Goal: Information Seeking & Learning: Learn about a topic

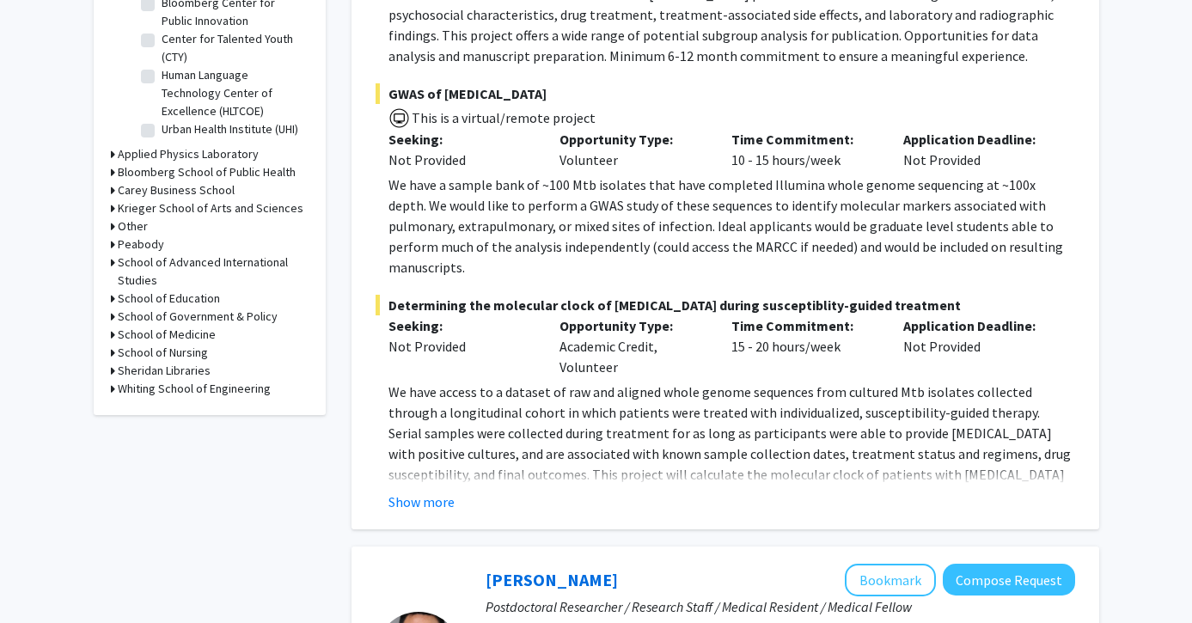
scroll to position [595, 0]
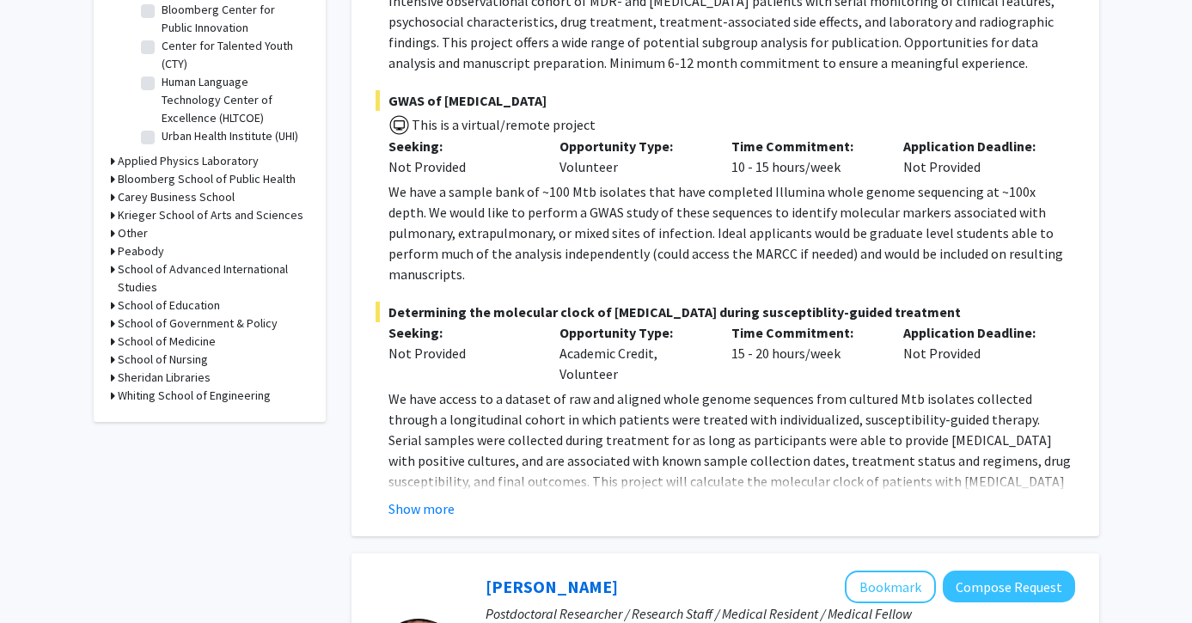
click at [111, 179] on icon at bounding box center [113, 179] width 4 height 18
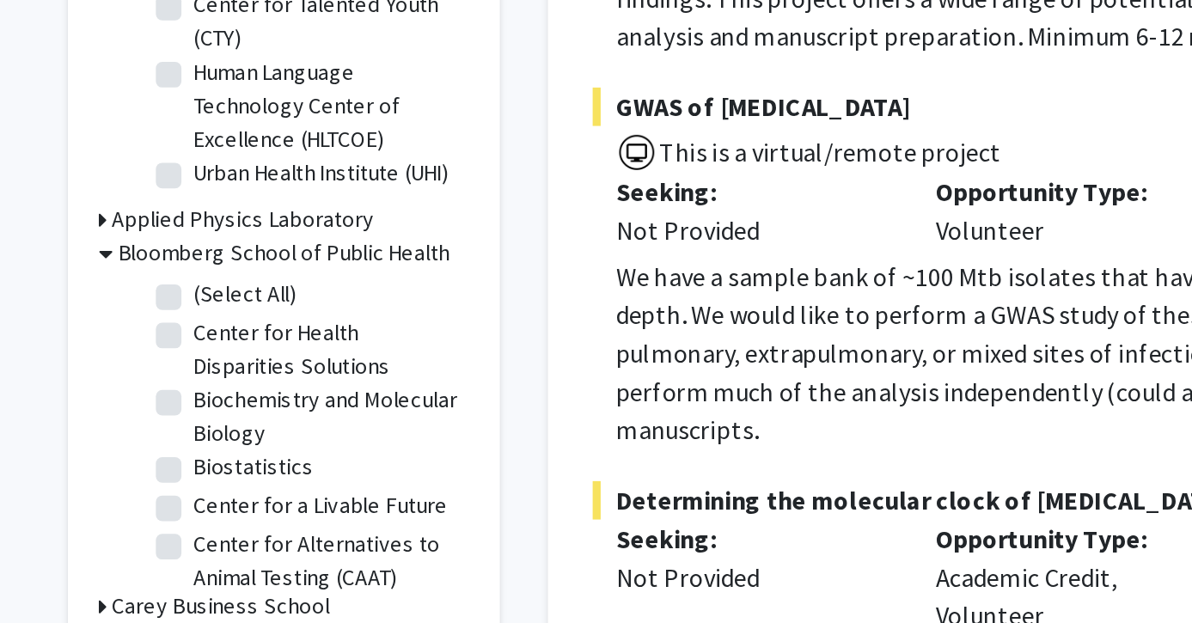
scroll to position [0, 0]
click at [162, 171] on label "(Select All)" at bounding box center [189, 180] width 55 height 18
click at [162, 171] on input "(Select All)" at bounding box center [167, 176] width 11 height 11
checkbox input "true"
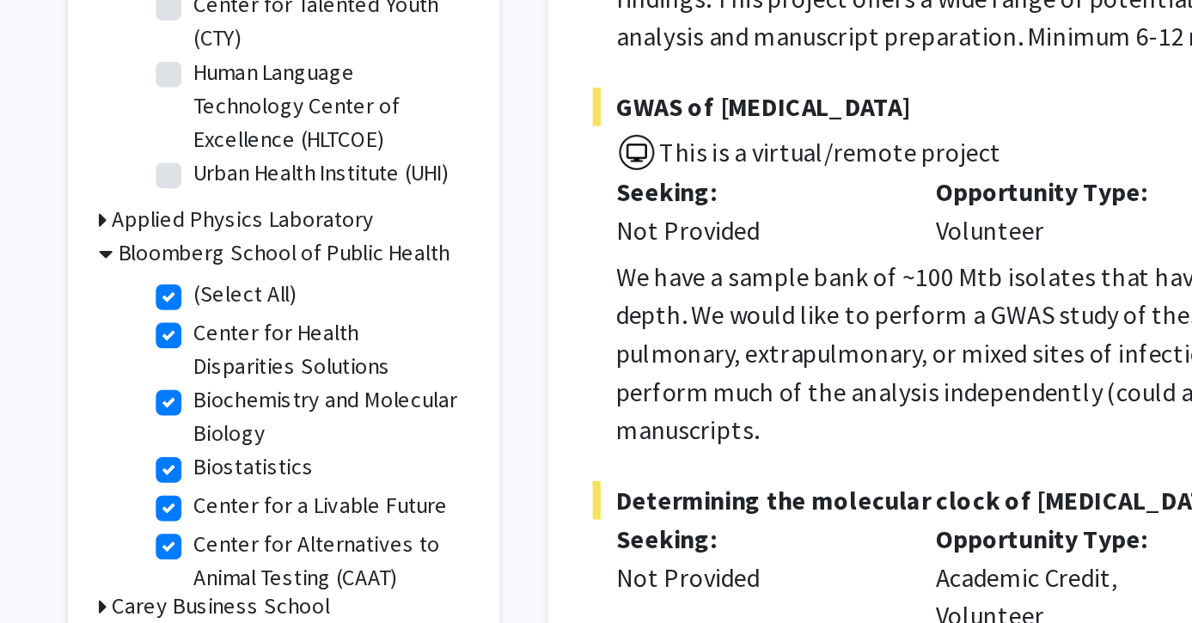
checkbox input "true"
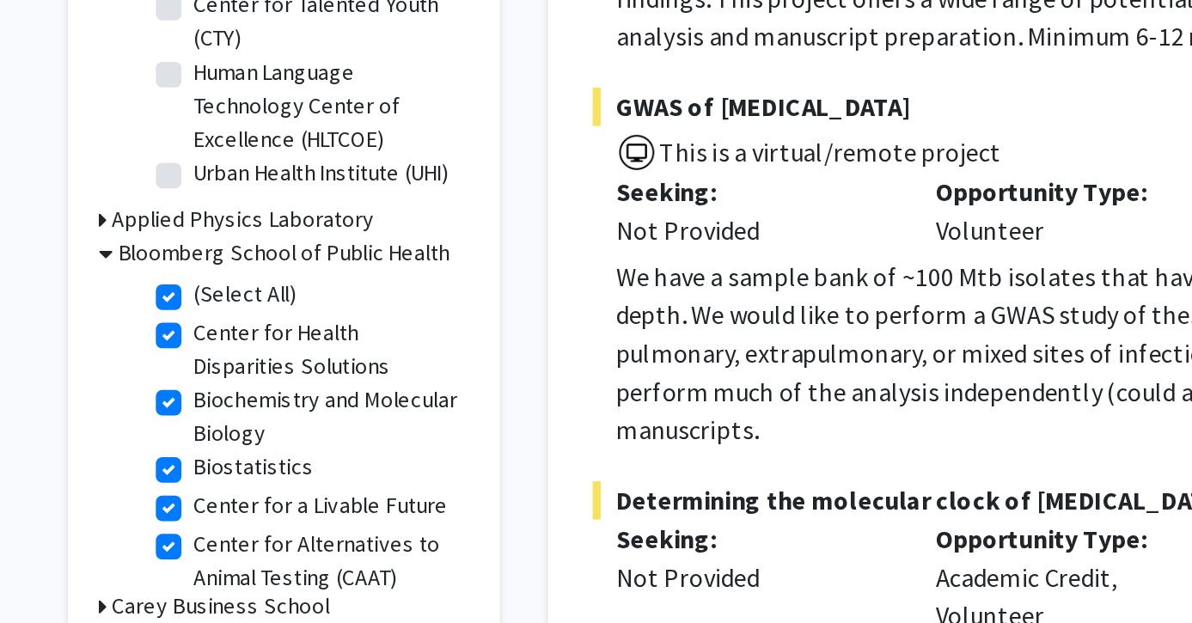
checkbox input "true"
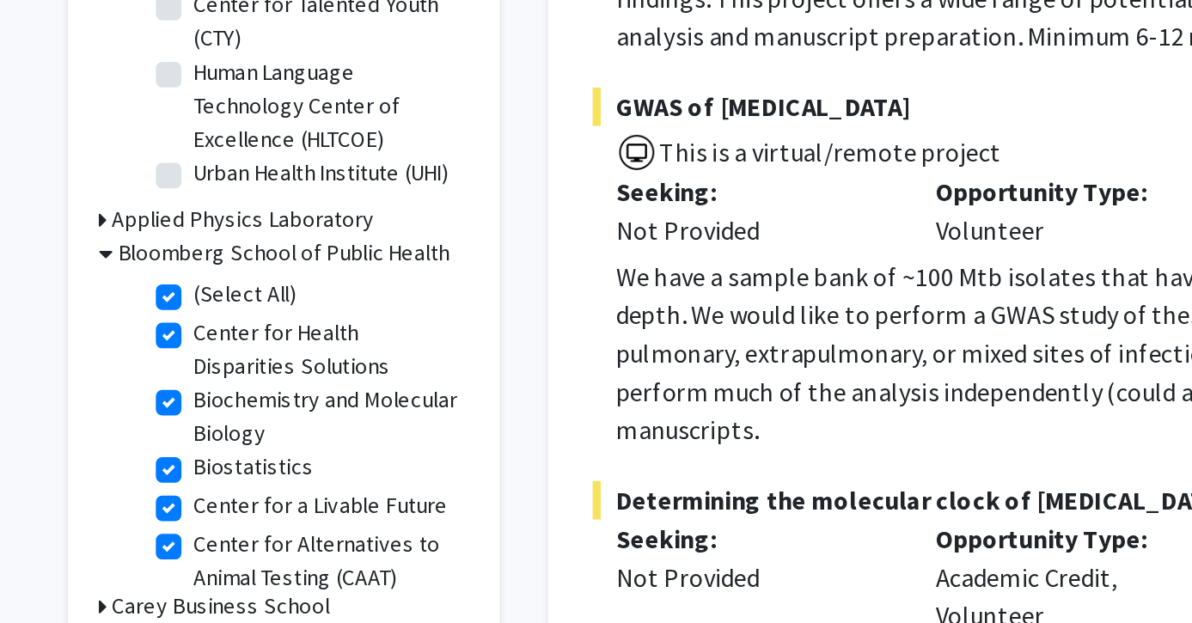
checkbox input "true"
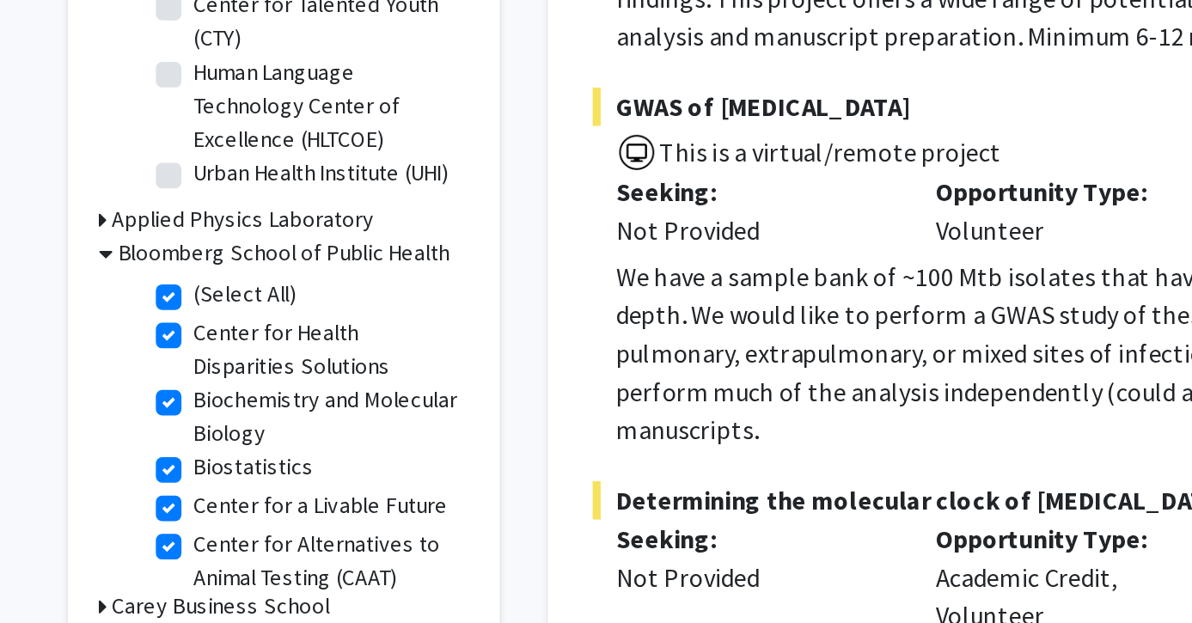
checkbox input "true"
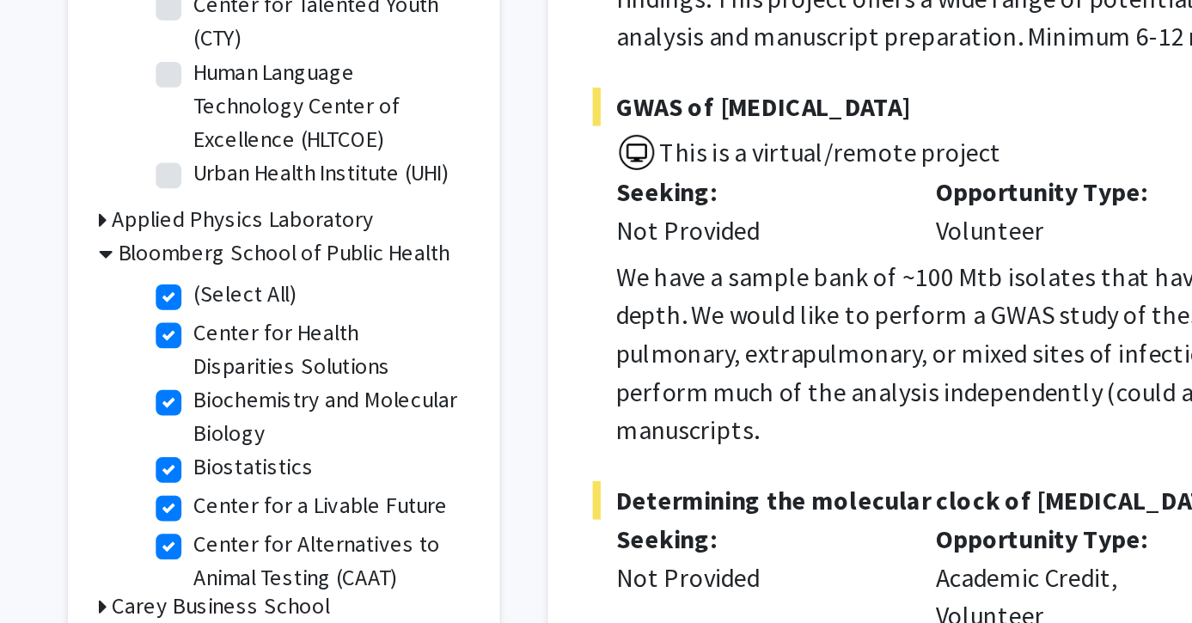
checkbox input "true"
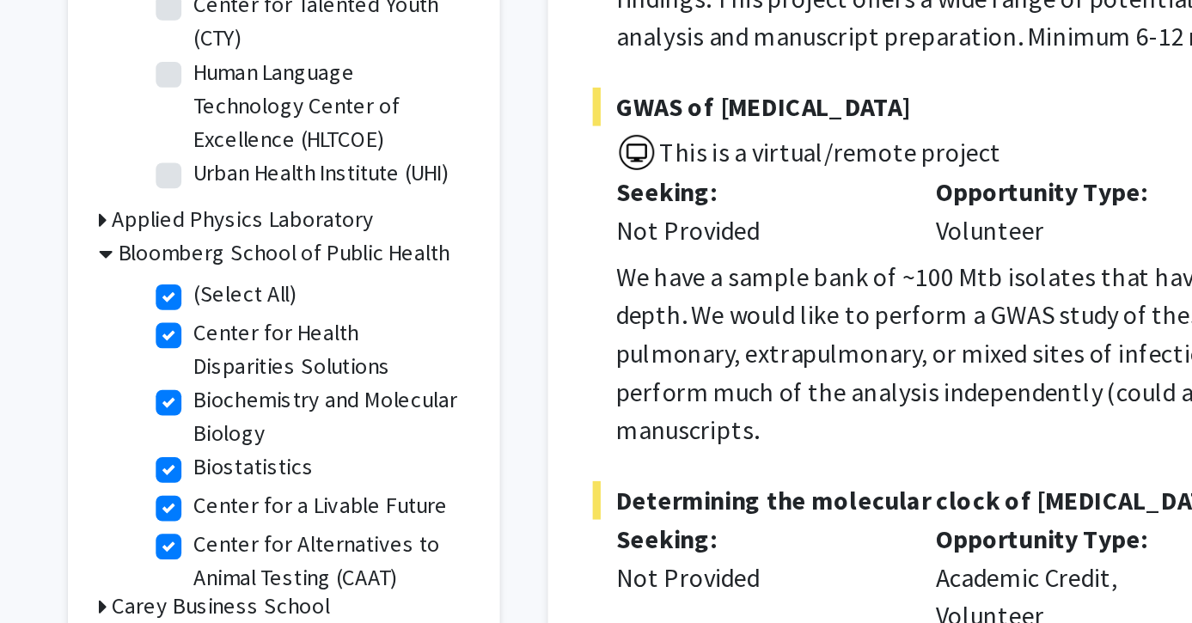
checkbox input "true"
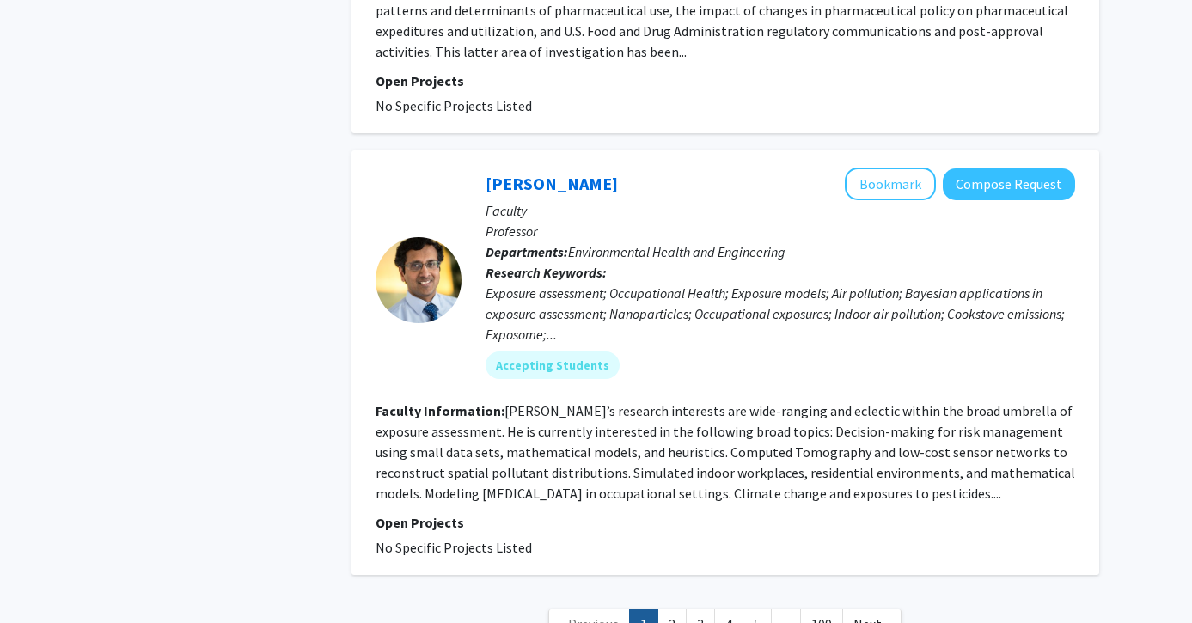
scroll to position [5139, 0]
click at [672, 610] on link "2" at bounding box center [671, 625] width 29 height 30
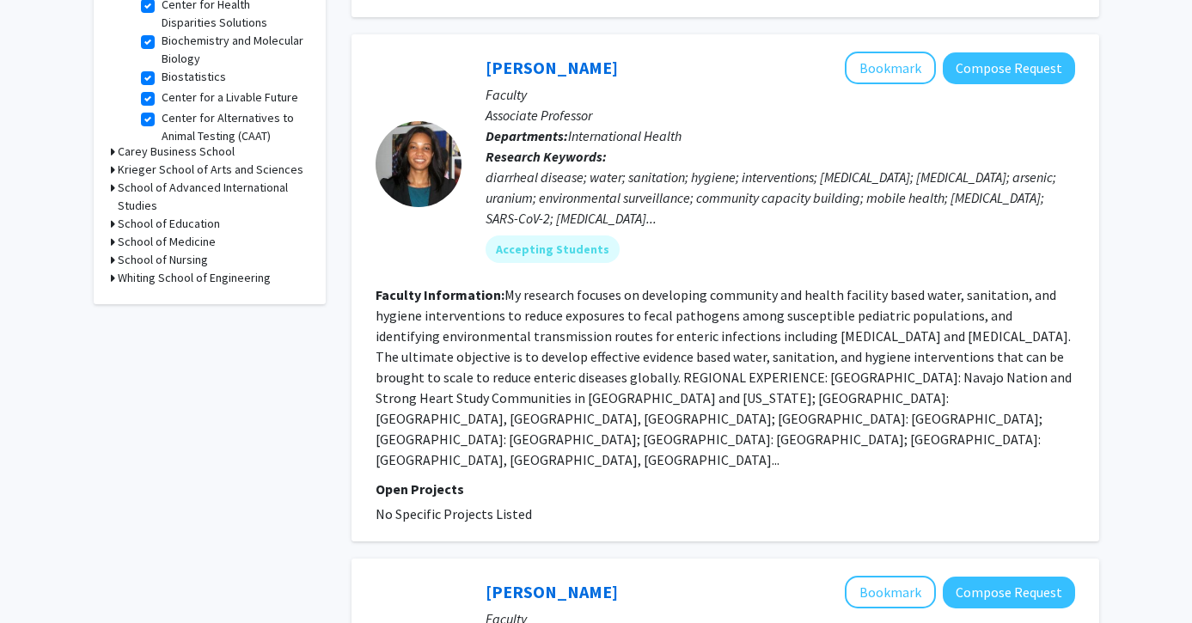
scroll to position [631, 0]
